Goal: Information Seeking & Learning: Learn about a topic

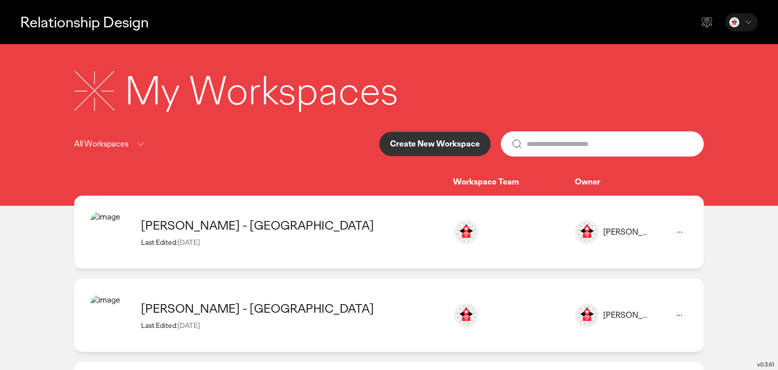
click at [241, 223] on div "[PERSON_NAME] - [GEOGRAPHIC_DATA]" at bounding box center [291, 226] width 301 height 16
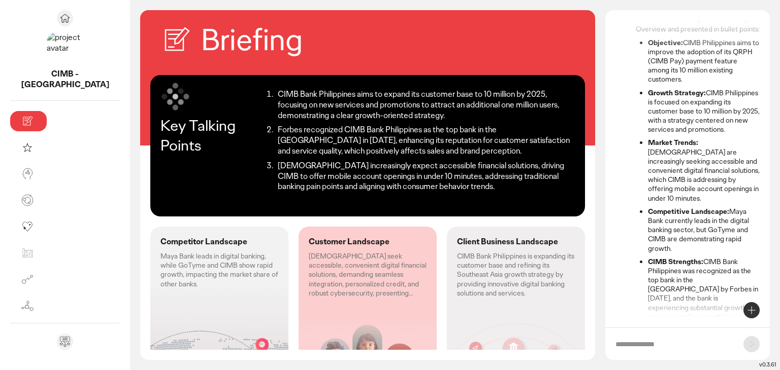
scroll to position [83, 0]
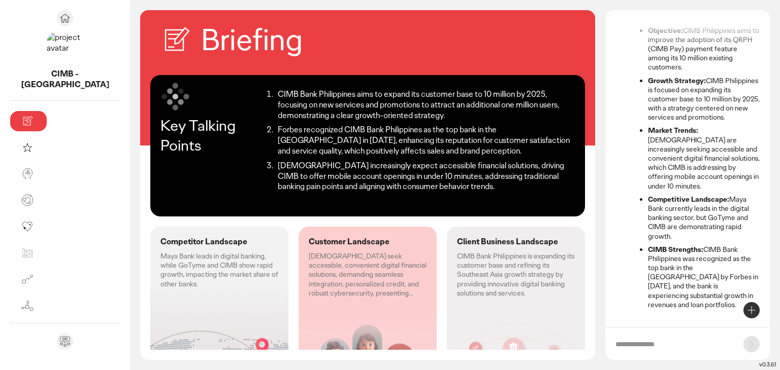
click at [179, 315] on div "Competitor Landscape Maya Bank leads in digital banking, while GoTyme and CIMB …" at bounding box center [219, 323] width 138 height 193
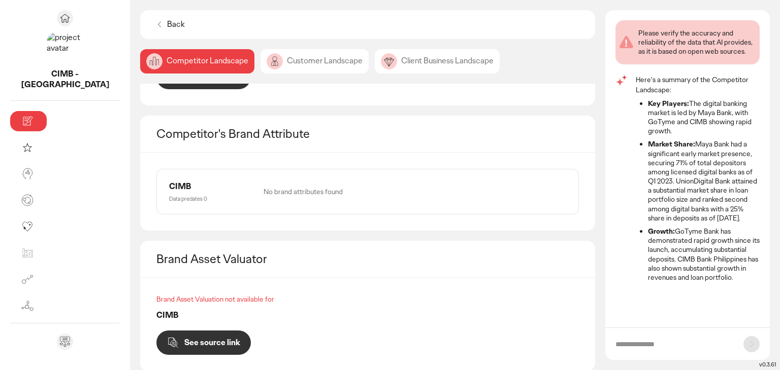
scroll to position [471, 0]
click at [375, 65] on div "Customer Landscape" at bounding box center [437, 61] width 125 height 24
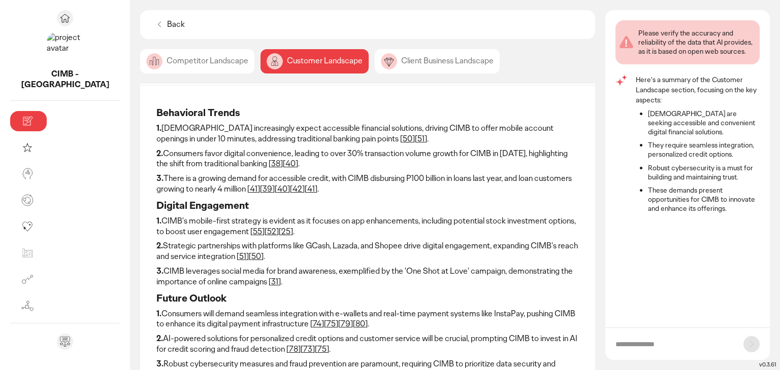
scroll to position [51, 0]
